Goal: Transaction & Acquisition: Download file/media

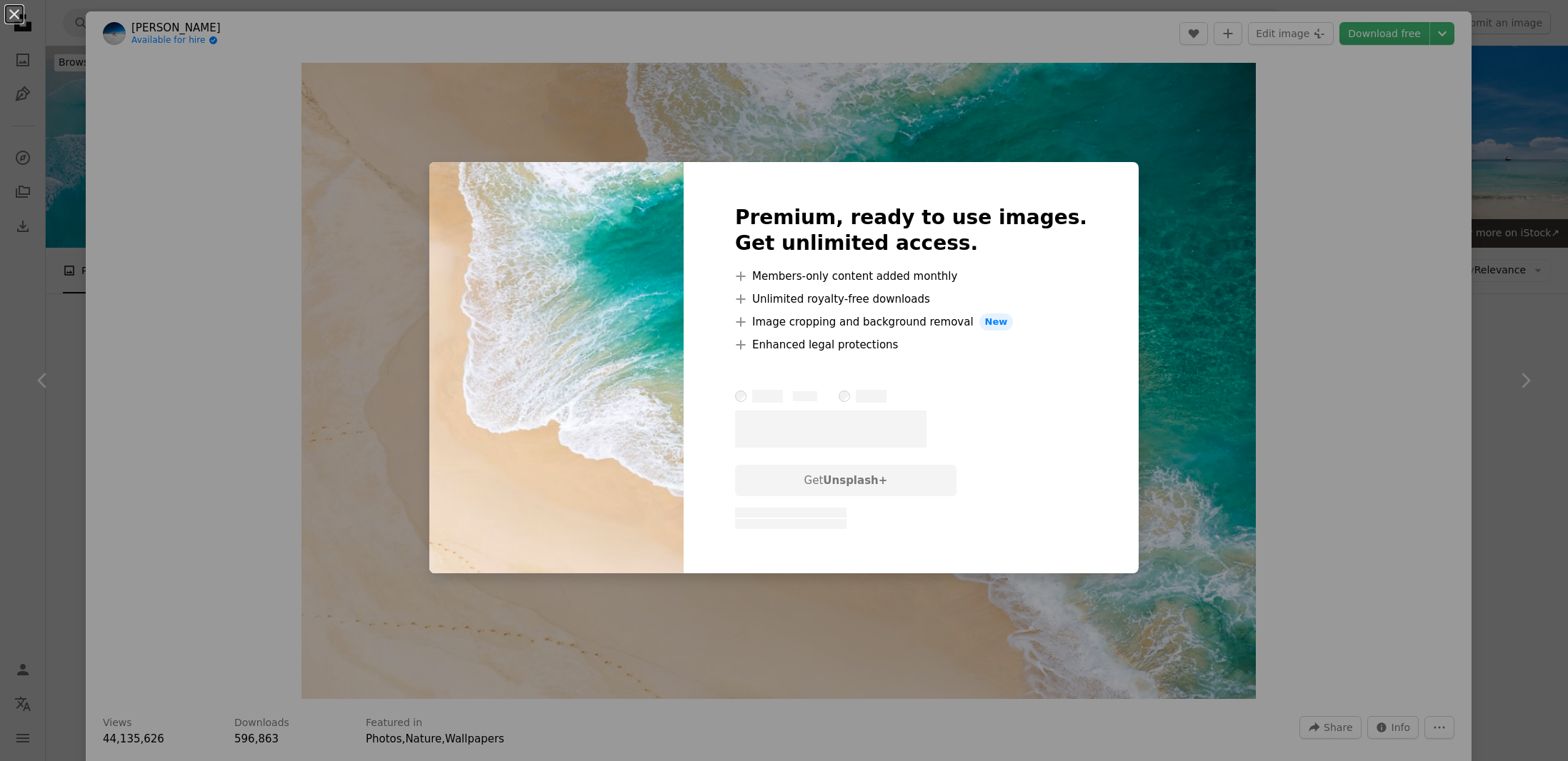
scroll to position [500, 0]
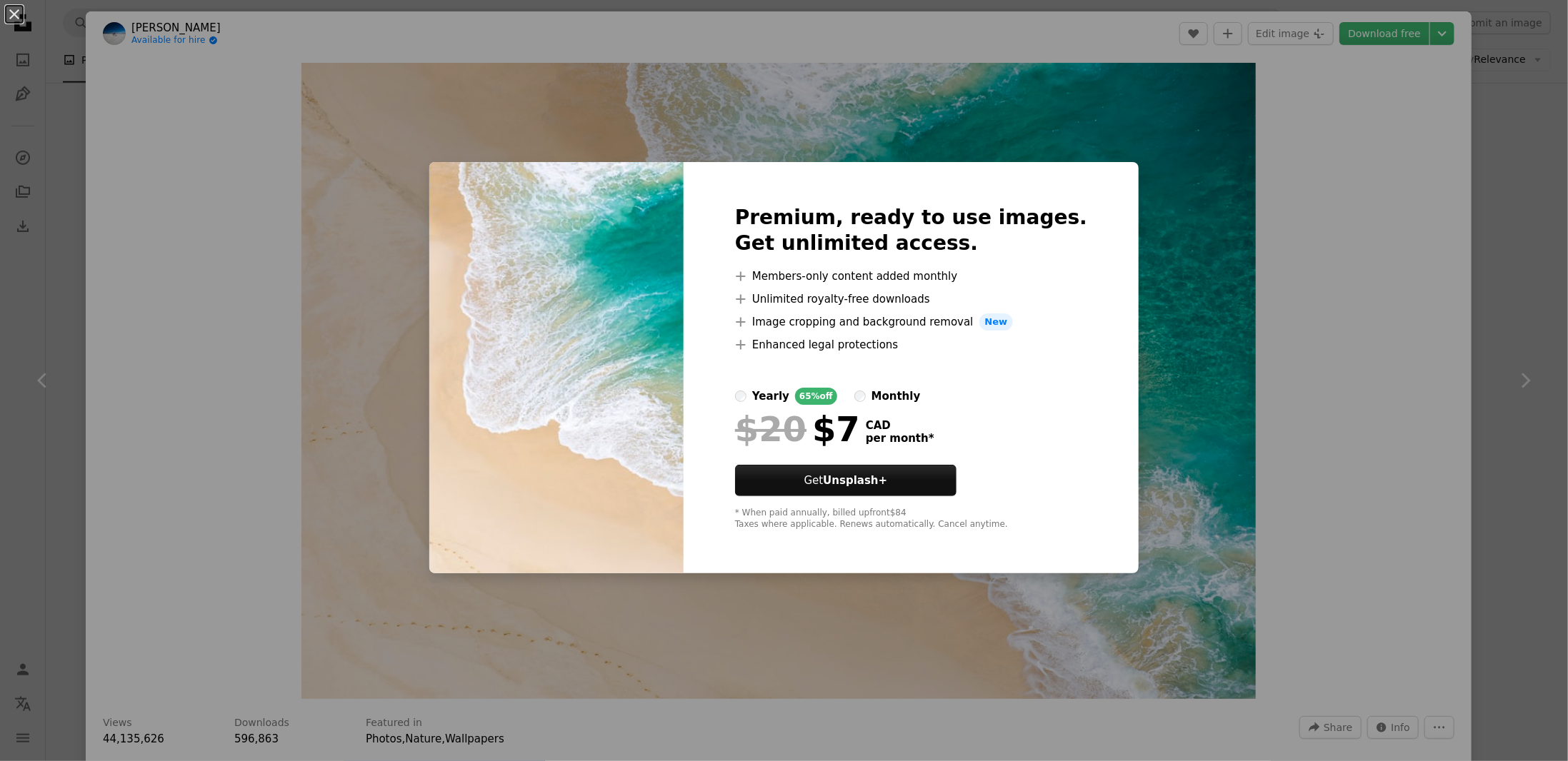
click at [1304, 287] on div "An X shape Premium, ready to use images. Get unlimited access. A plus sign Memb…" at bounding box center [784, 380] width 1568 height 761
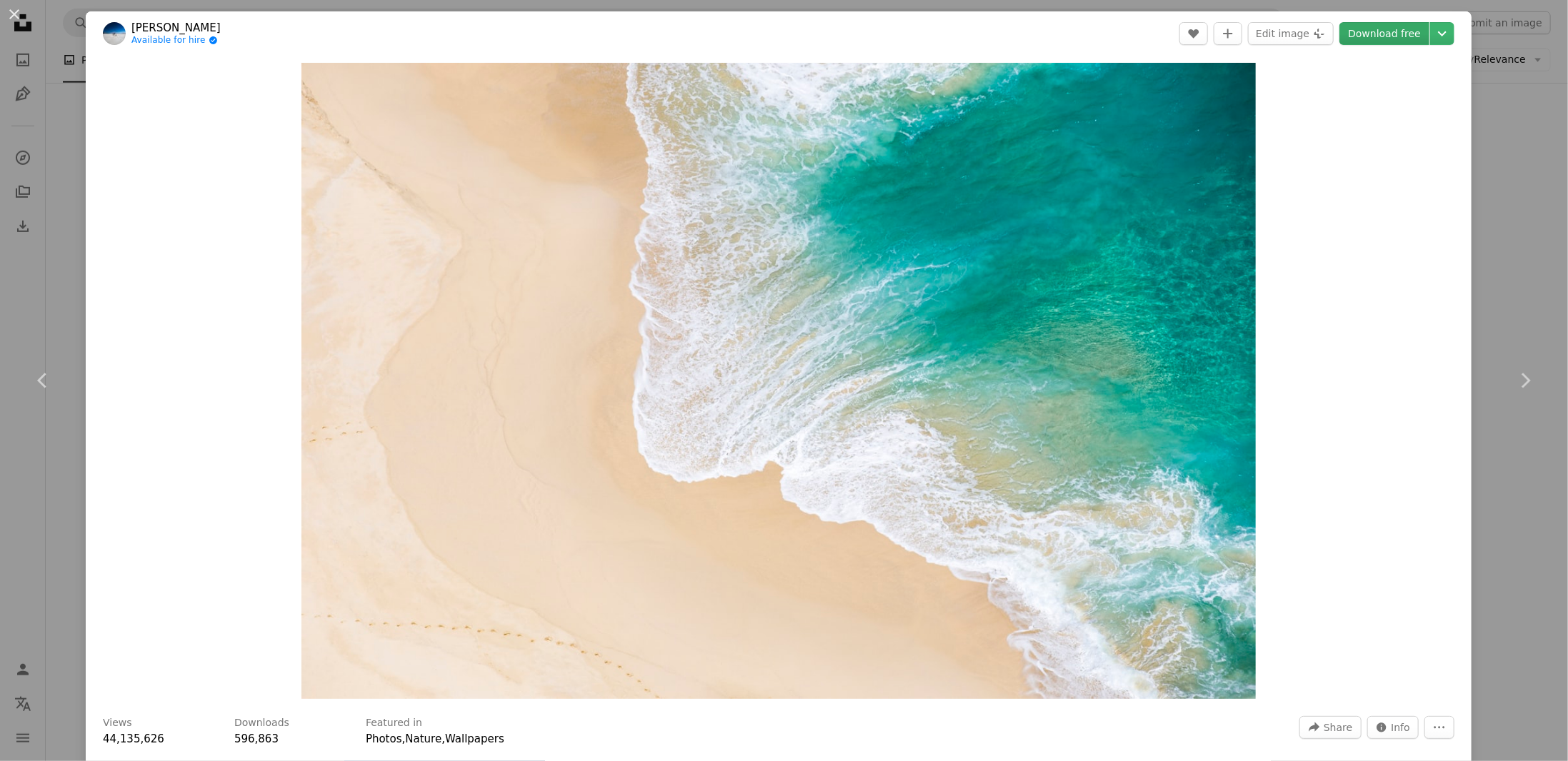
click at [1392, 32] on link "Download free" at bounding box center [1385, 34] width 90 height 23
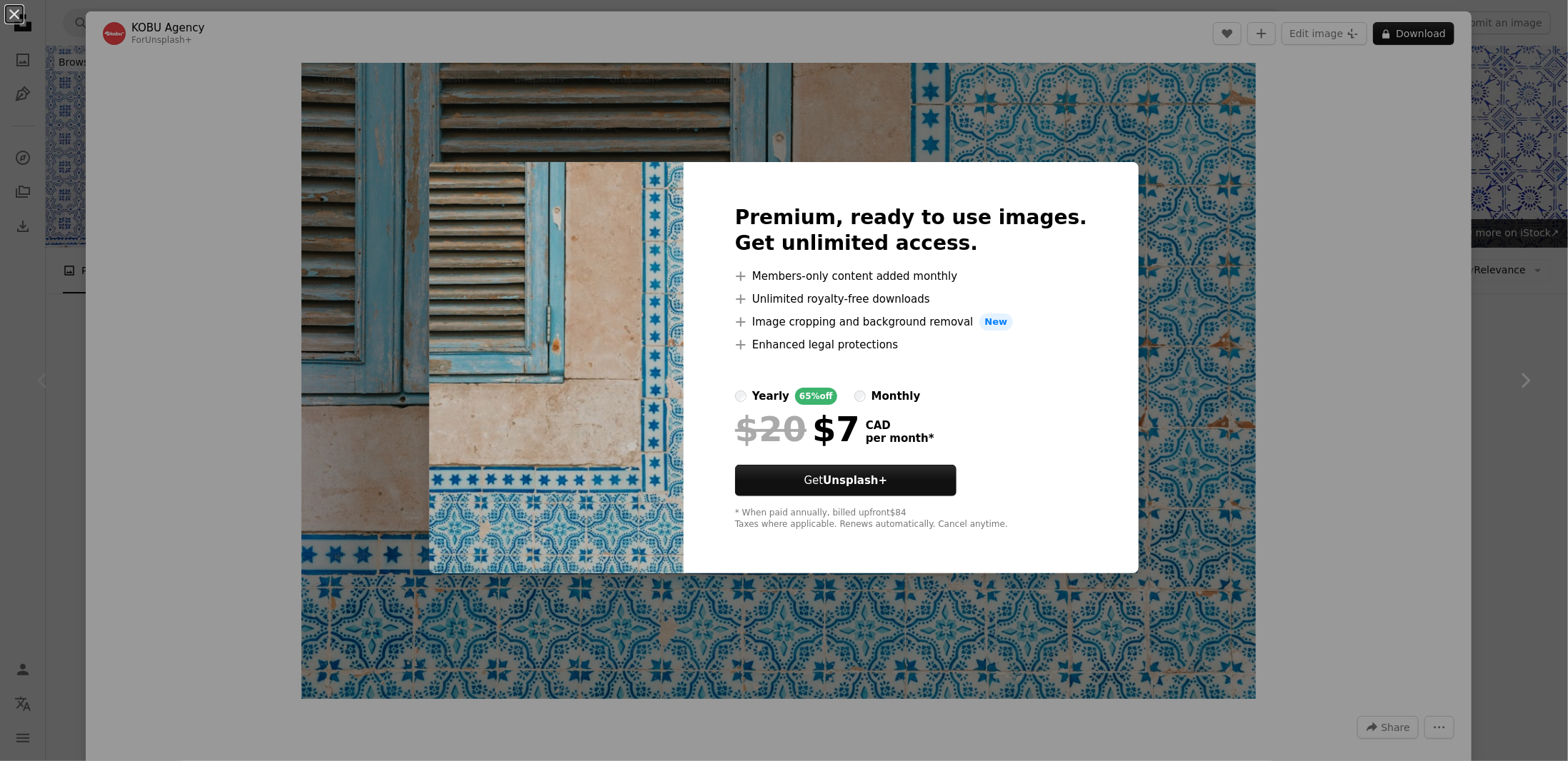
click at [1049, 227] on h2 "Premium, ready to use images. Get unlimited access." at bounding box center [911, 231] width 352 height 52
click at [1165, 246] on div "An X shape Premium, ready to use images. Get unlimited access. A plus sign Memb…" at bounding box center [784, 380] width 1568 height 761
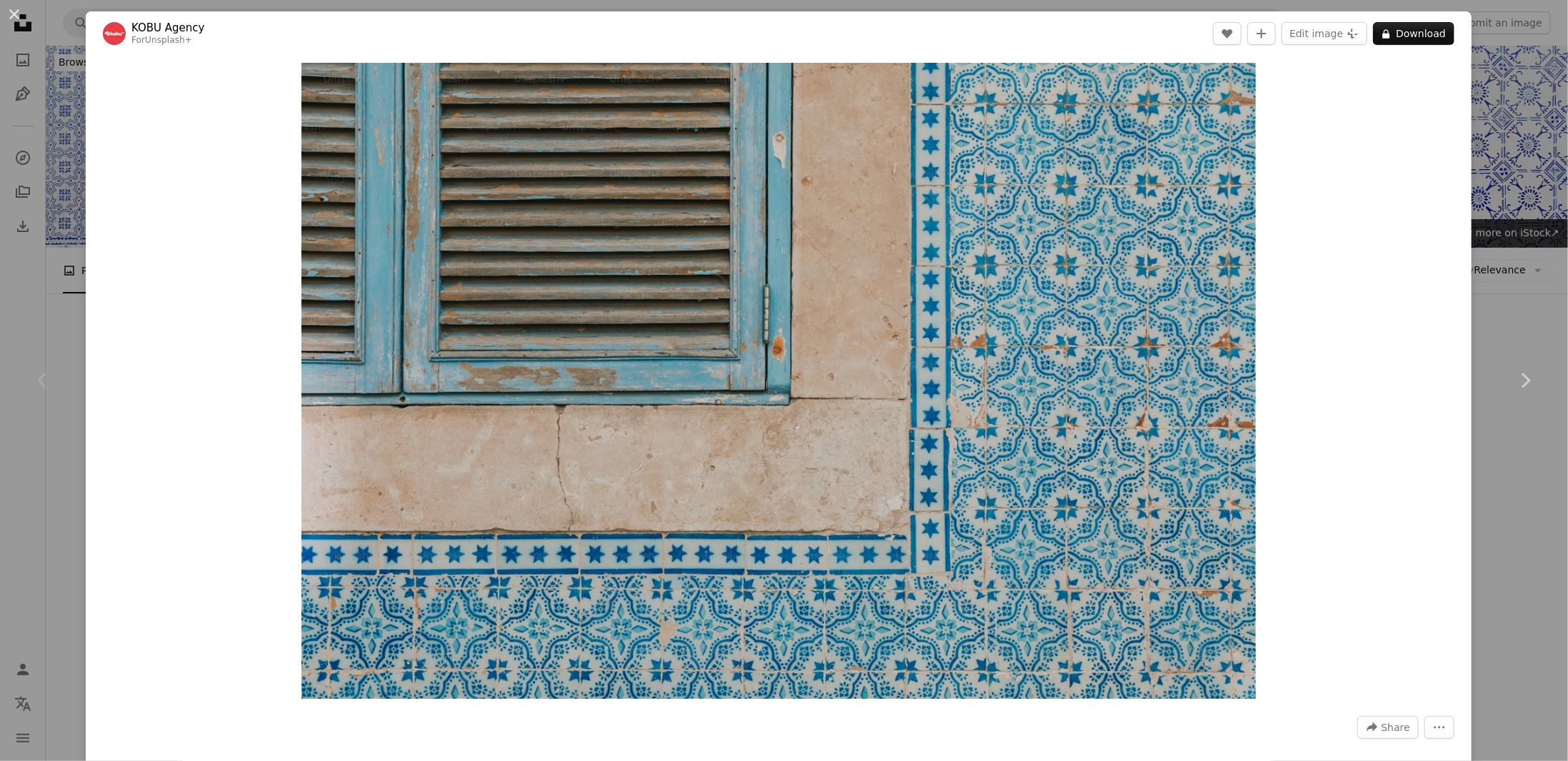
click at [1471, 107] on div "An X shape Chevron left Chevron right KOBU Agency For Unsplash+ A heart A plus …" at bounding box center [784, 380] width 1568 height 761
